Goal: Find specific page/section: Find specific page/section

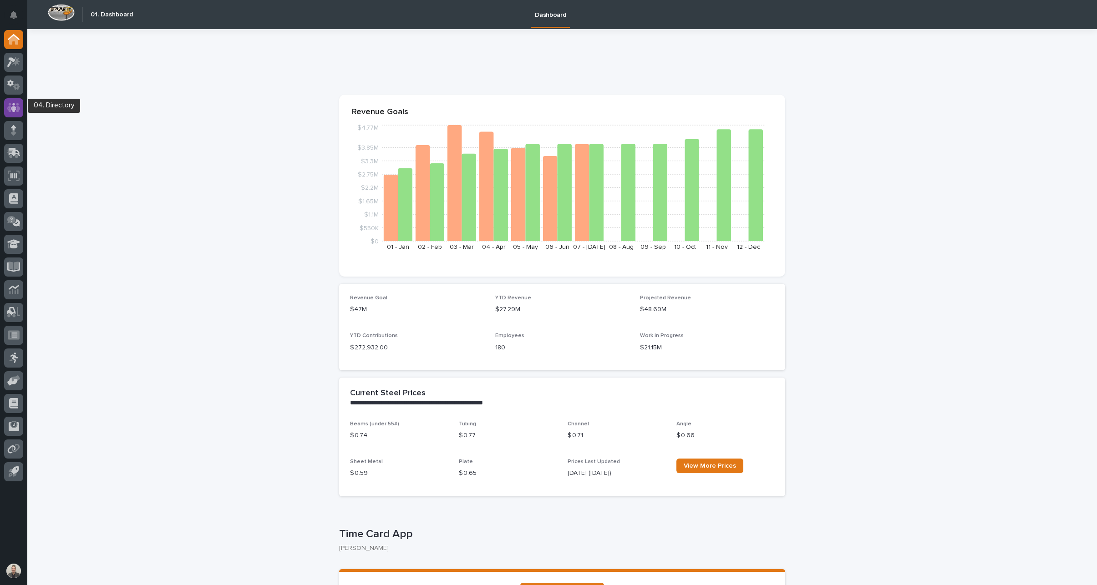
click at [8, 103] on icon at bounding box center [13, 107] width 13 height 10
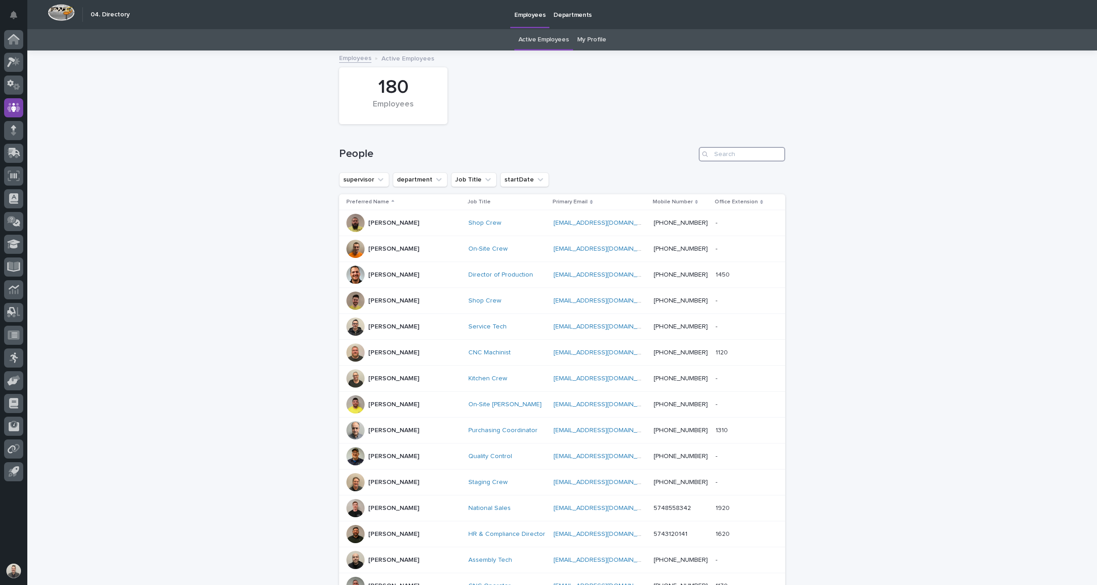
click at [731, 158] on input "Search" at bounding box center [742, 154] width 86 height 15
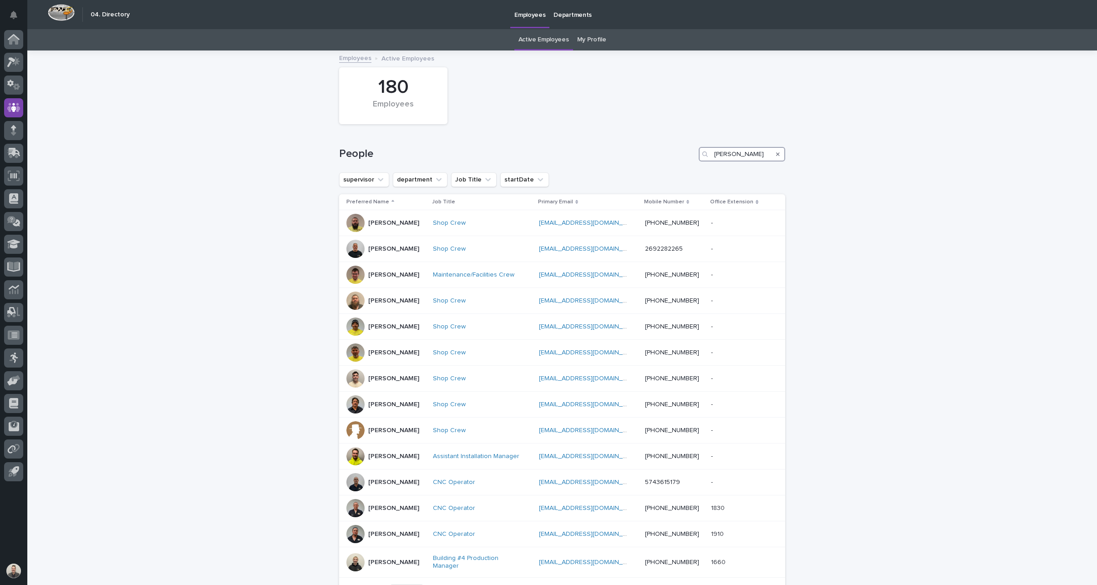
click at [715, 162] on input "martin" at bounding box center [742, 154] width 86 height 15
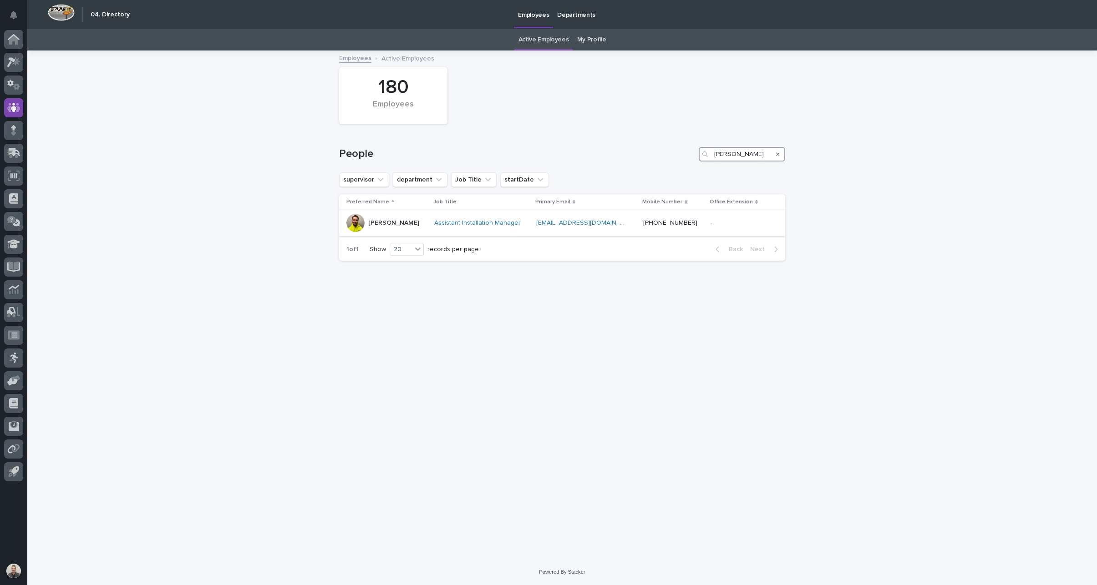
type input "jon martin"
click at [389, 227] on p "Jon Martin" at bounding box center [393, 223] width 51 height 8
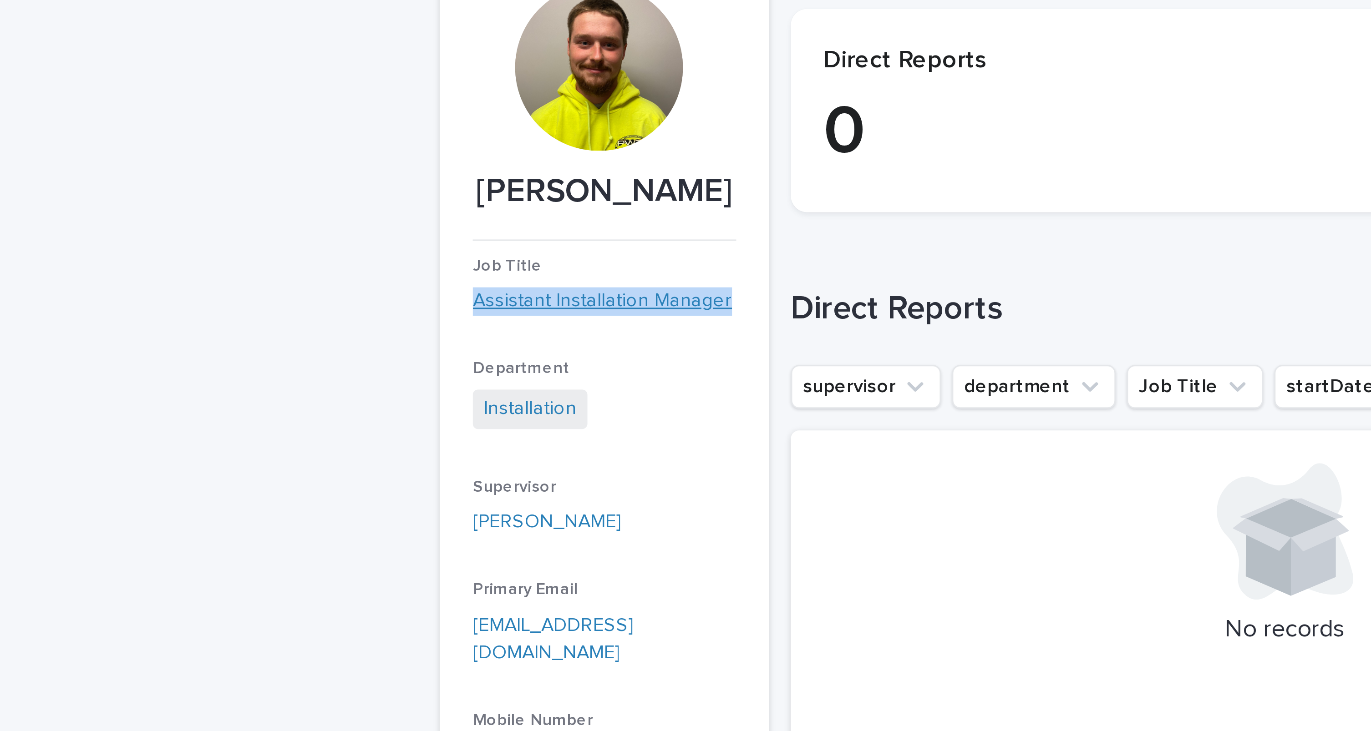
drag, startPoint x: 530, startPoint y: 207, endPoint x: 532, endPoint y: 226, distance: 19.2
click at [532, 209] on div "Job Title Assistant Installation Manager" at bounding box center [531, 195] width 88 height 27
copy div "Assistant Installation Manager"
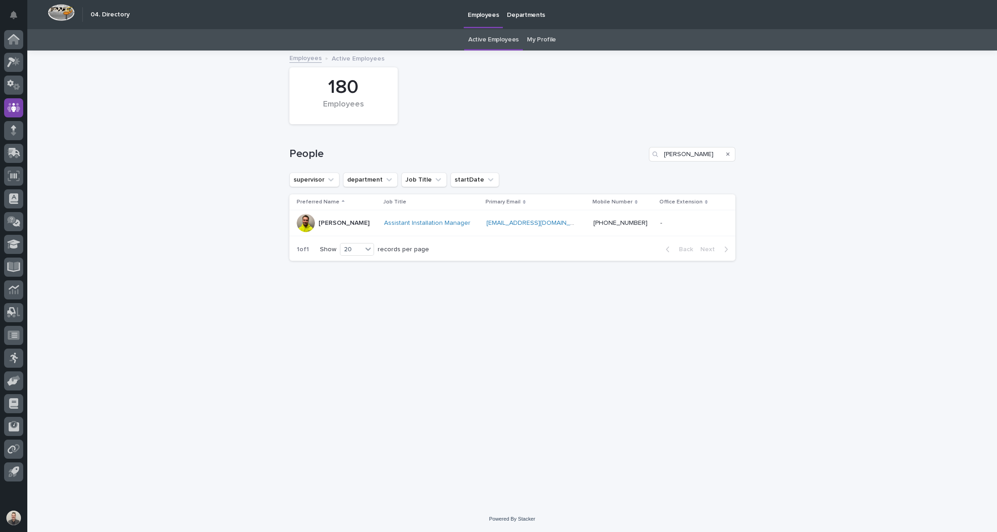
click at [344, 227] on p "Jon Martin" at bounding box center [344, 223] width 51 height 8
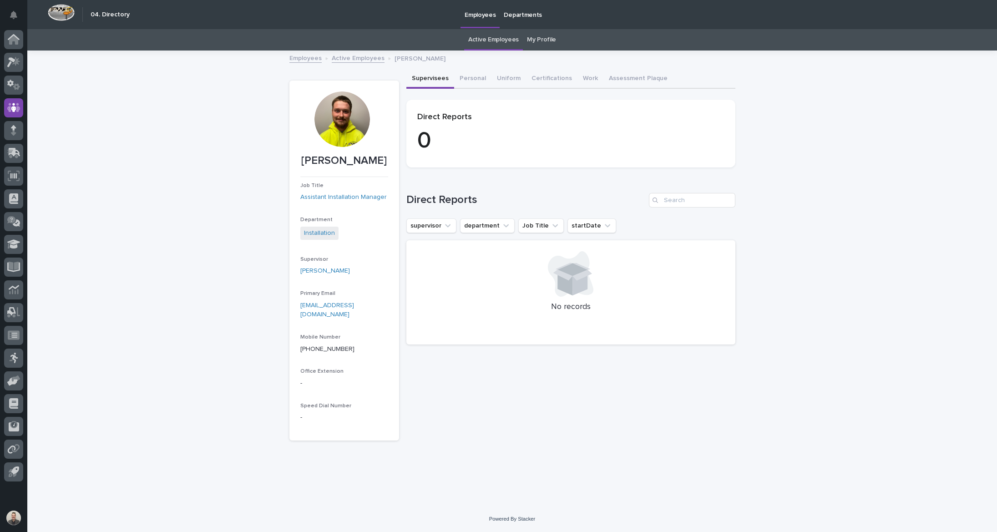
scroll to position [29, 0]
click at [293, 86] on section "Jon Martin Job Title Assistant Installation Manager Department Installation Sup…" at bounding box center [344, 261] width 110 height 360
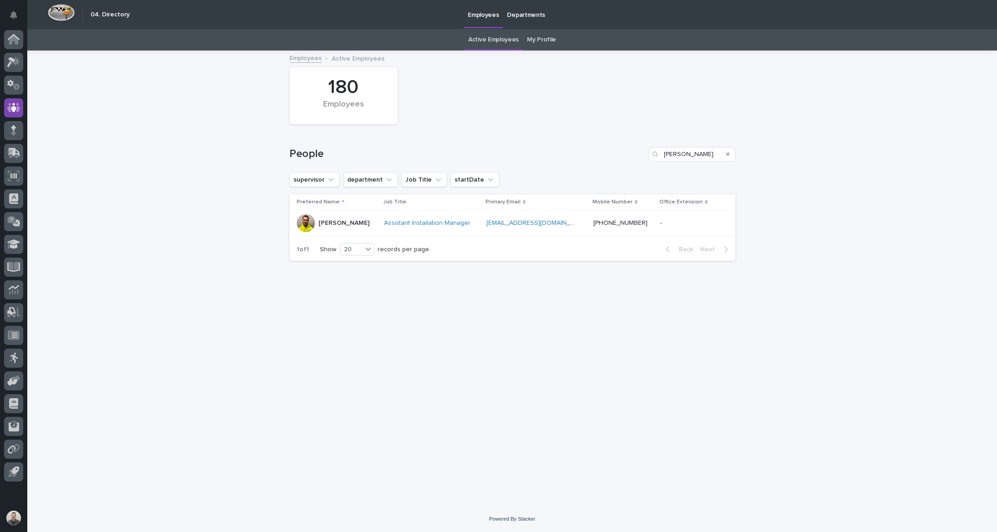
type input "martin"
